Goal: Find contact information: Find contact information

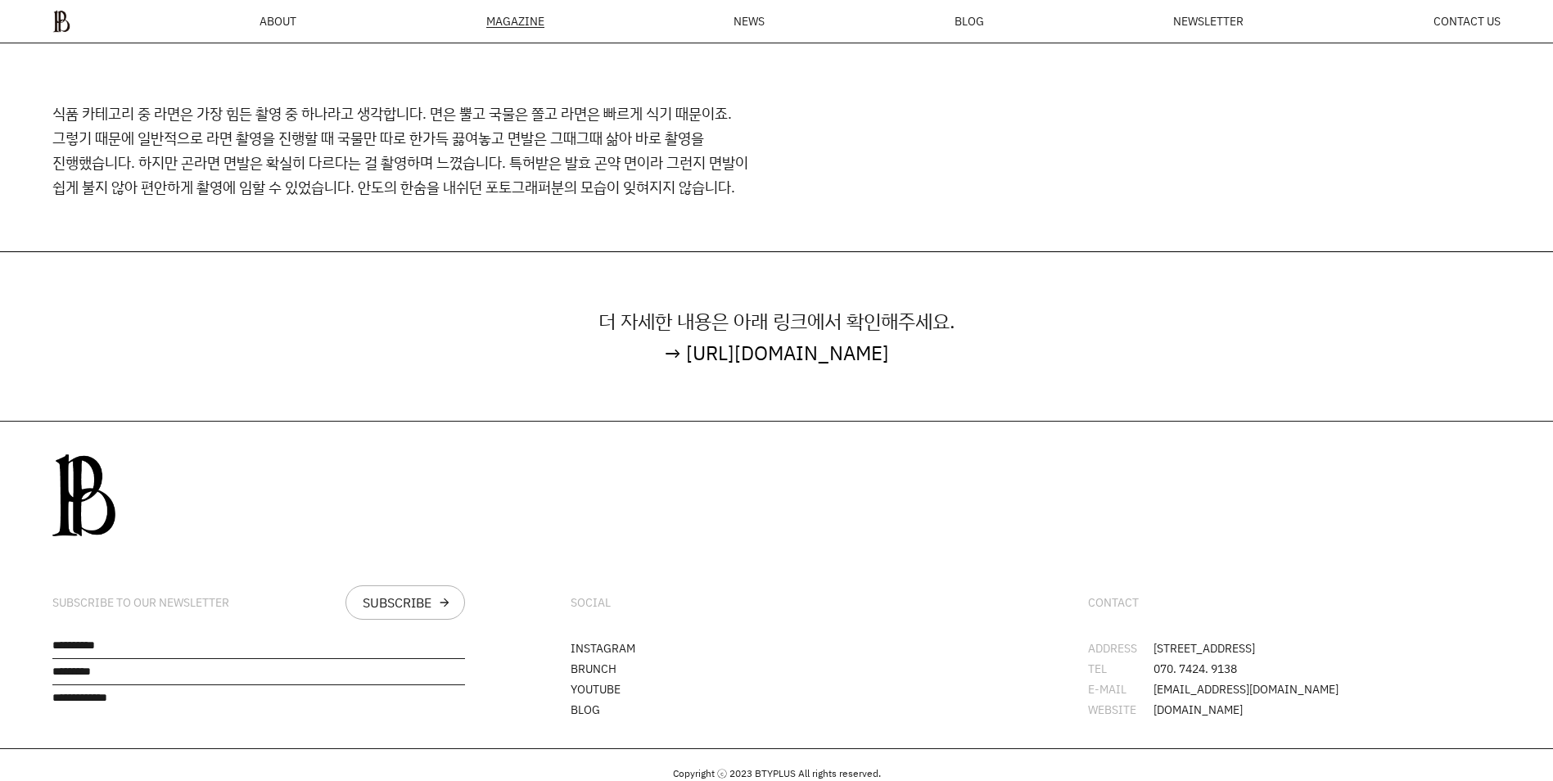
scroll to position [10645, 0]
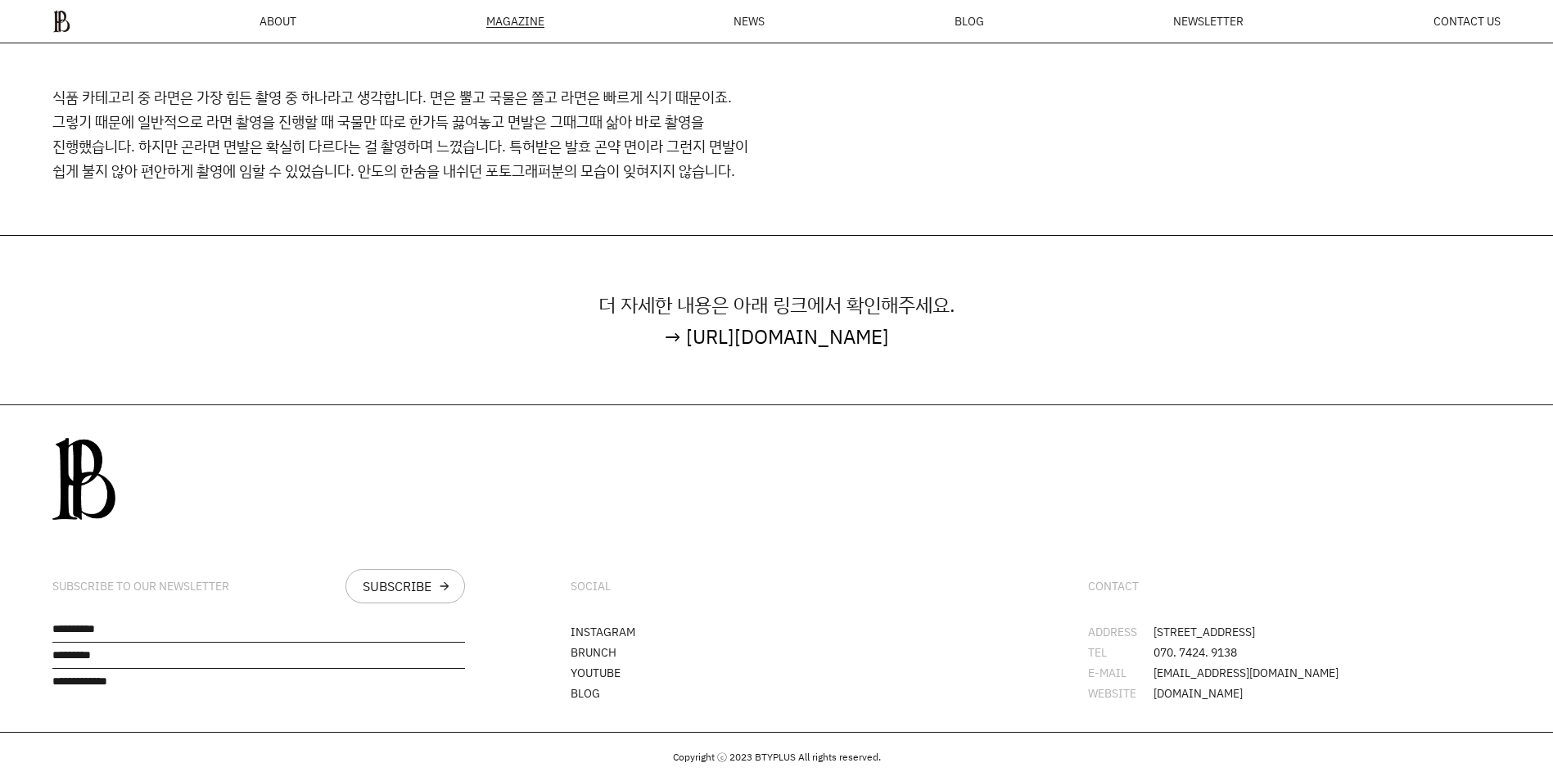
drag, startPoint x: 1160, startPoint y: 568, endPoint x: 1297, endPoint y: 585, distance: 137.8
click at [1297, 585] on div "CONTACT" at bounding box center [1294, 586] width 413 height 34
drag, startPoint x: 1297, startPoint y: 585, endPoint x: 1257, endPoint y: 661, distance: 84.9
click at [1257, 661] on div "CONTACT ADDRESS [STREET_ADDRESS] TEL 070. 7424. 9138 E-MAIL [EMAIL_ADDRESS][DOM…" at bounding box center [1293, 568] width 517 height 327
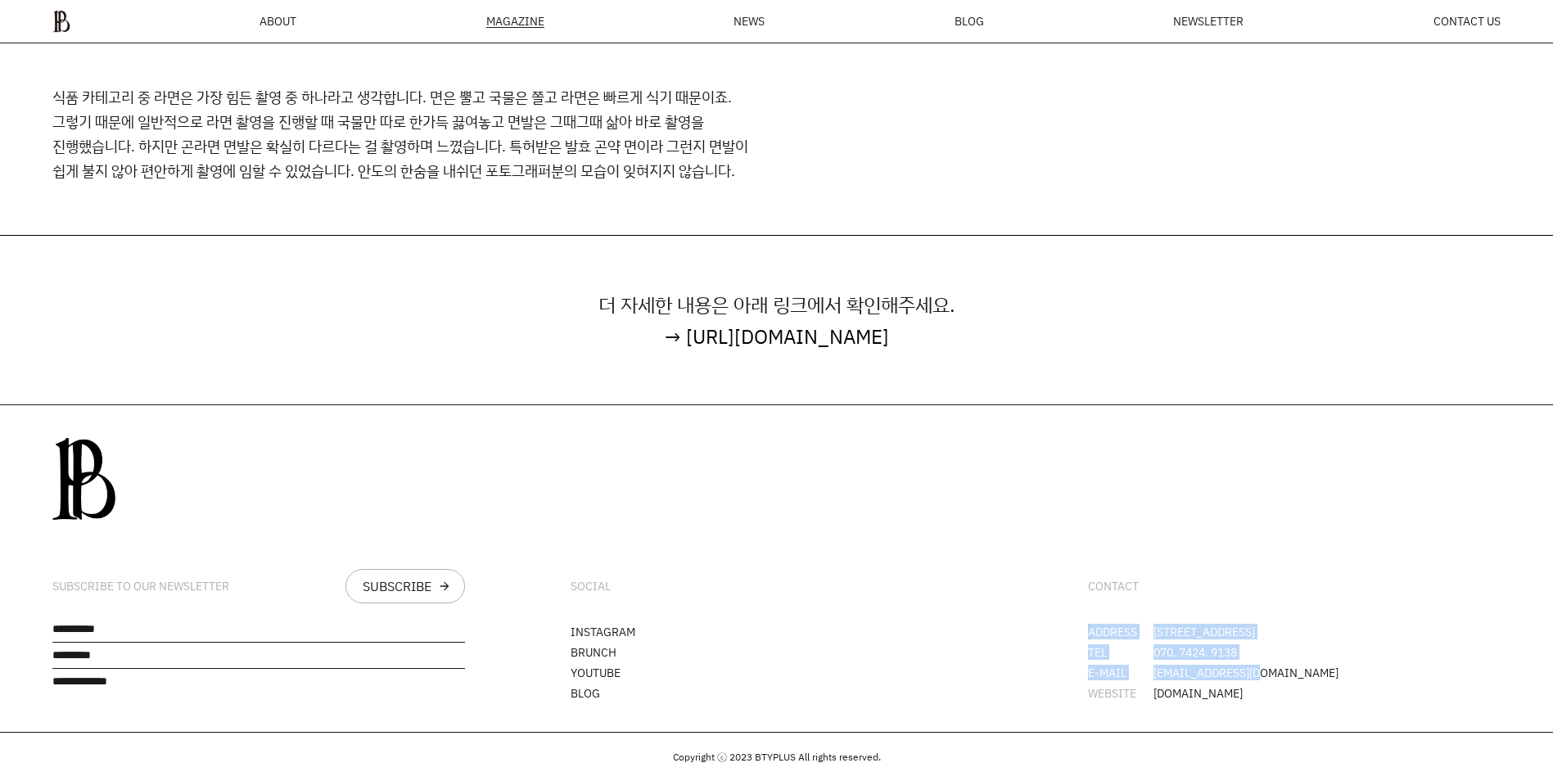
drag, startPoint x: 1257, startPoint y: 661, endPoint x: 1329, endPoint y: 680, distance: 73.9
click at [1329, 688] on li "WEBSITE [DOMAIN_NAME]" at bounding box center [1294, 693] width 413 height 11
drag, startPoint x: 1153, startPoint y: 636, endPoint x: 1242, endPoint y: 646, distance: 88.9
click at [1242, 647] on li "TEL 070. 7424. 9138" at bounding box center [1294, 652] width 413 height 11
click at [1170, 688] on span "[DOMAIN_NAME]" at bounding box center [1197, 693] width 89 height 11
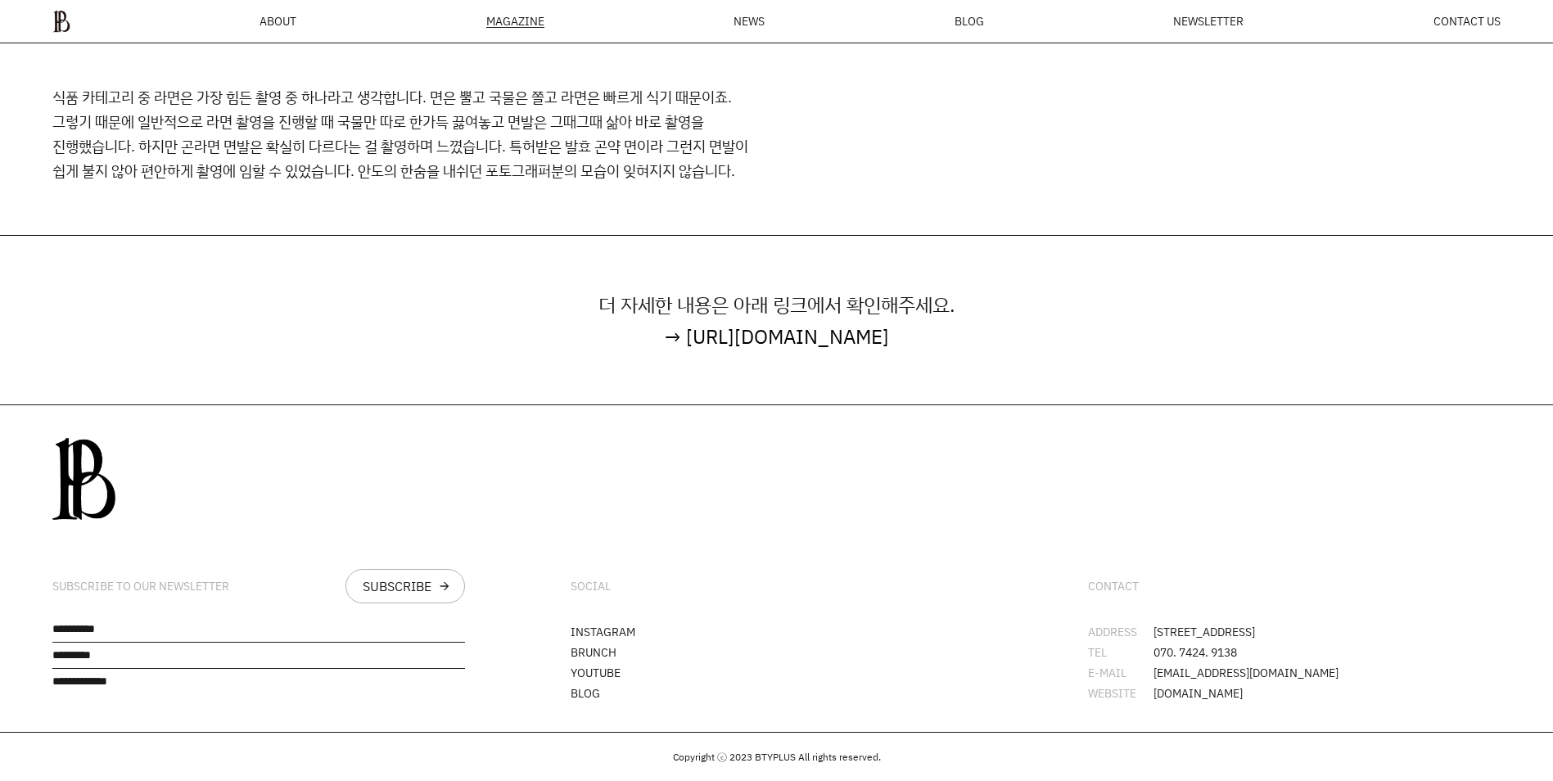
click at [1252, 688] on li "WEBSITE [DOMAIN_NAME]" at bounding box center [1294, 693] width 413 height 11
click at [1234, 688] on span "[DOMAIN_NAME]" at bounding box center [1197, 693] width 89 height 11
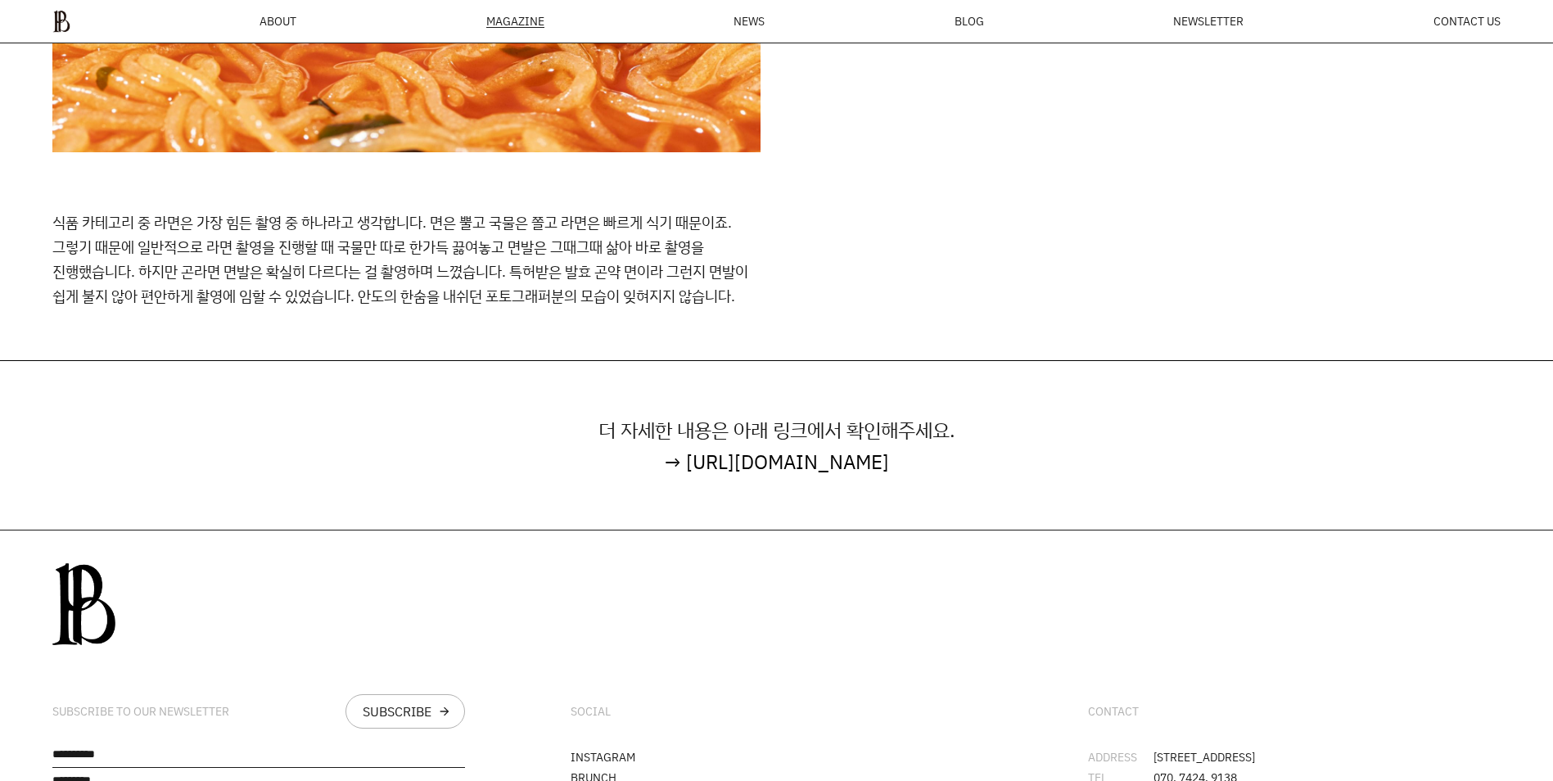
scroll to position [10481, 0]
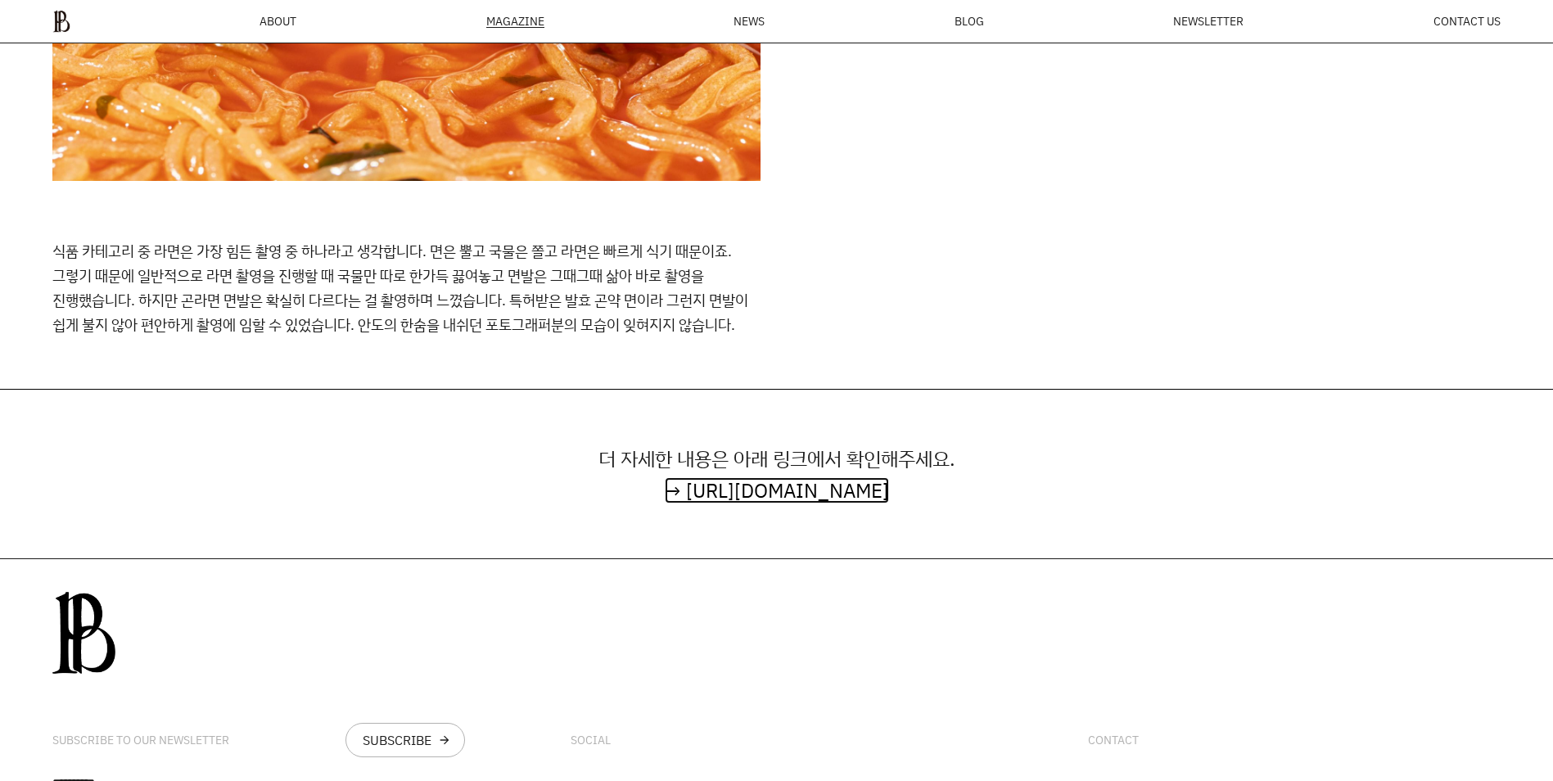
click at [889, 491] on link "→ [URL][DOMAIN_NAME]" at bounding box center [777, 490] width 224 height 26
